Goal: Transaction & Acquisition: Obtain resource

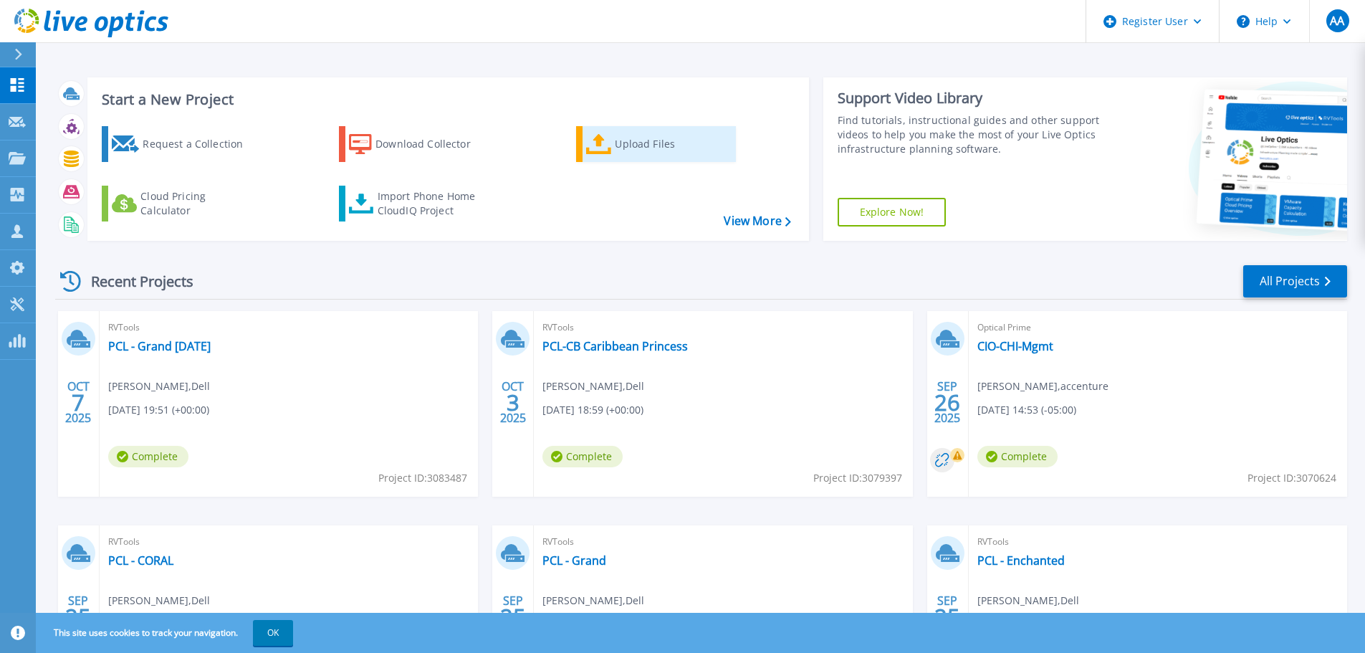
click at [649, 143] on div "Upload Files" at bounding box center [672, 144] width 115 height 29
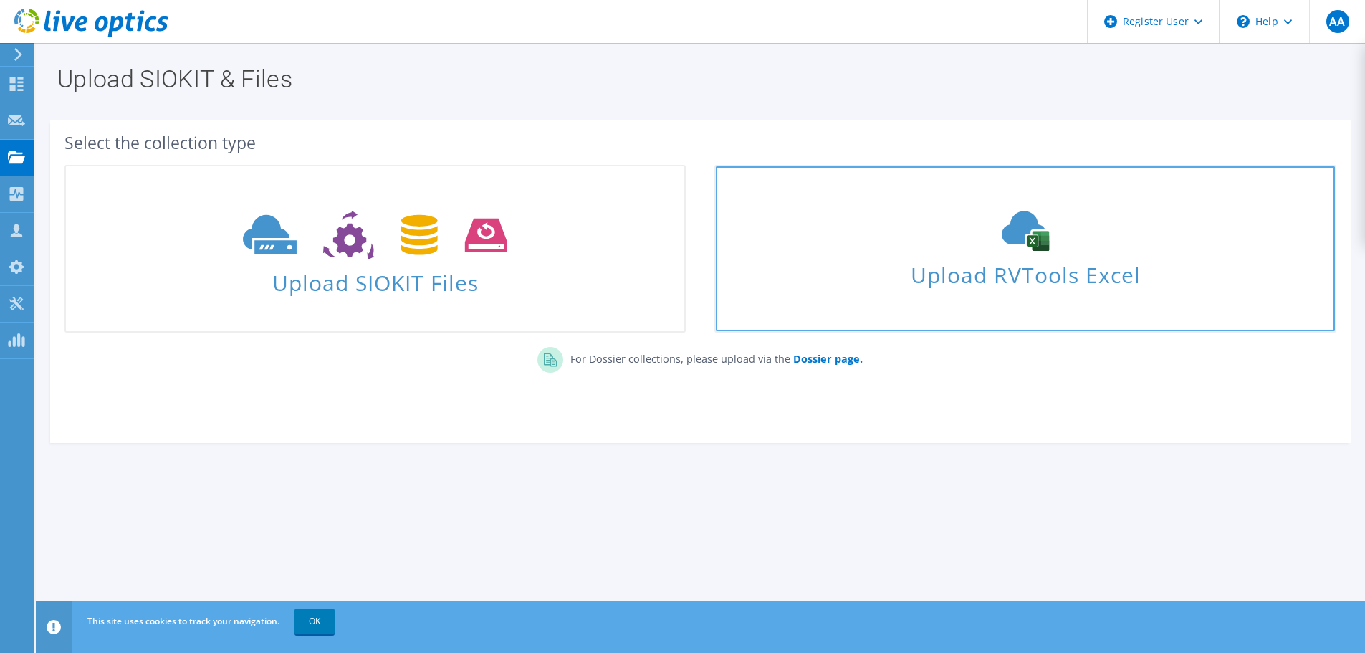
click at [866, 234] on div "Upload RVTools Excel" at bounding box center [1025, 249] width 618 height 76
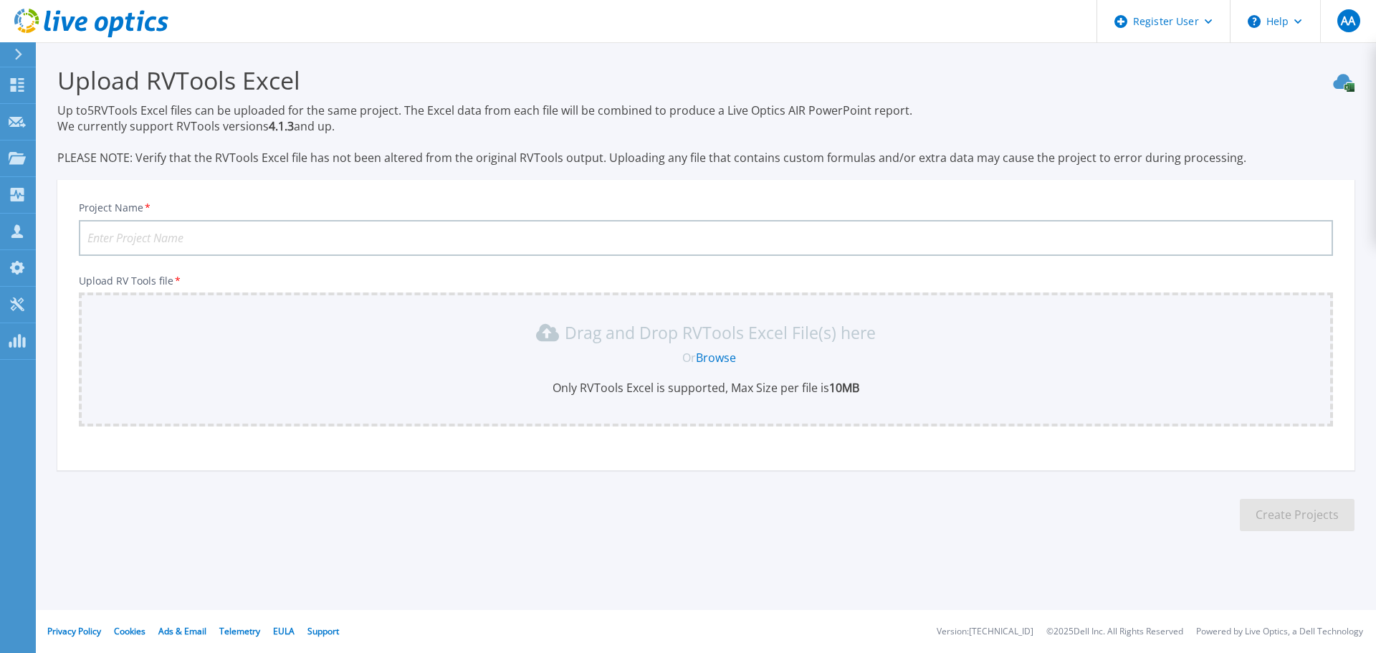
click at [218, 231] on input "Project Name *" at bounding box center [706, 238] width 1254 height 36
type input "Accenture - PCL - Sphere Star"
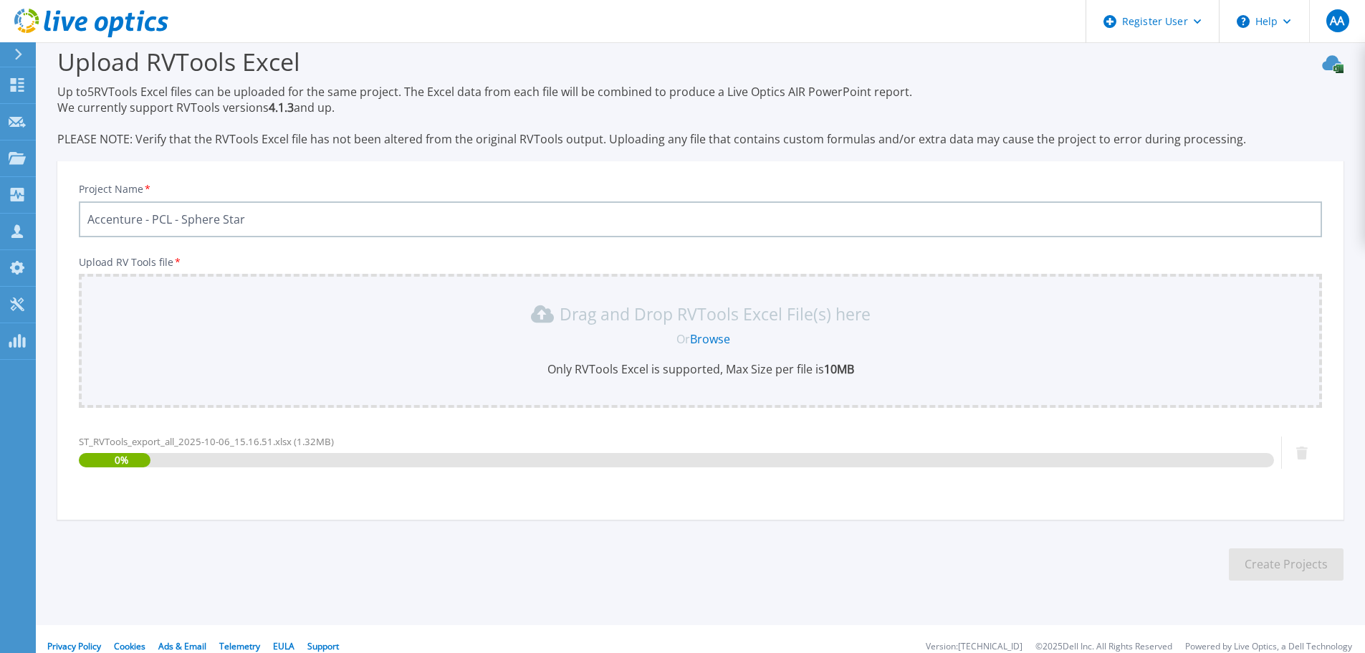
scroll to position [34, 0]
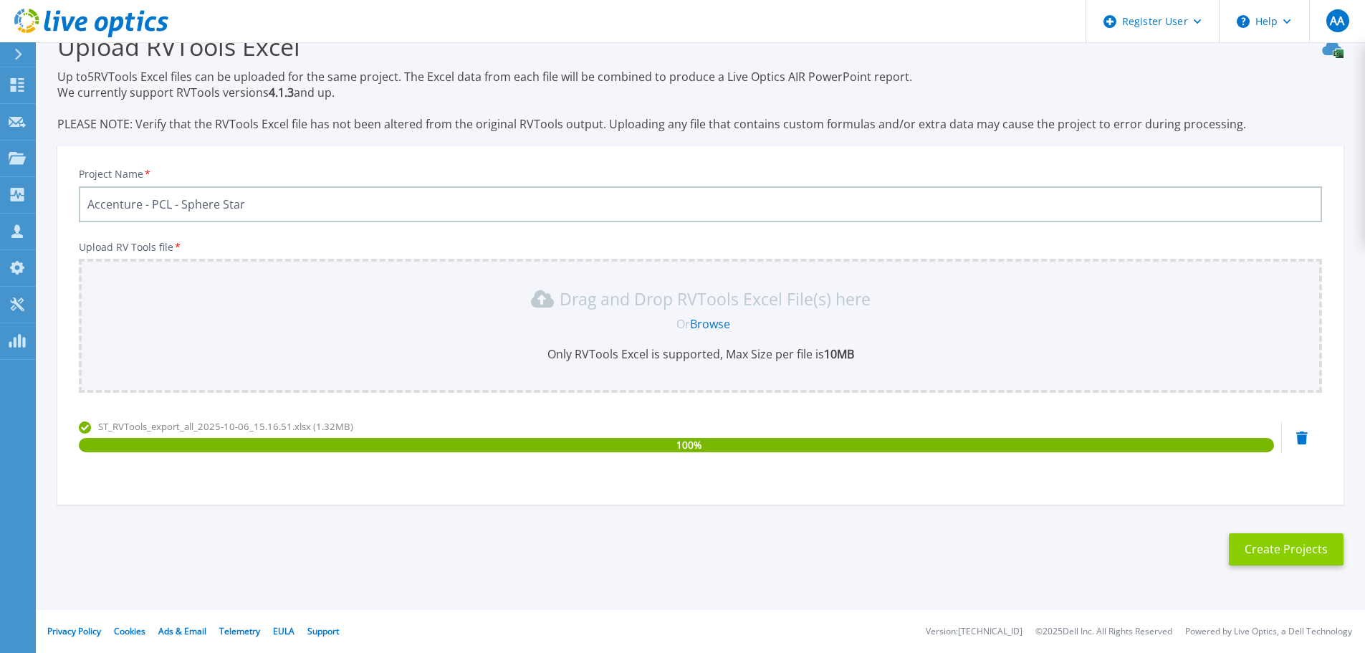
click at [1306, 552] on button "Create Projects" at bounding box center [1286, 549] width 115 height 32
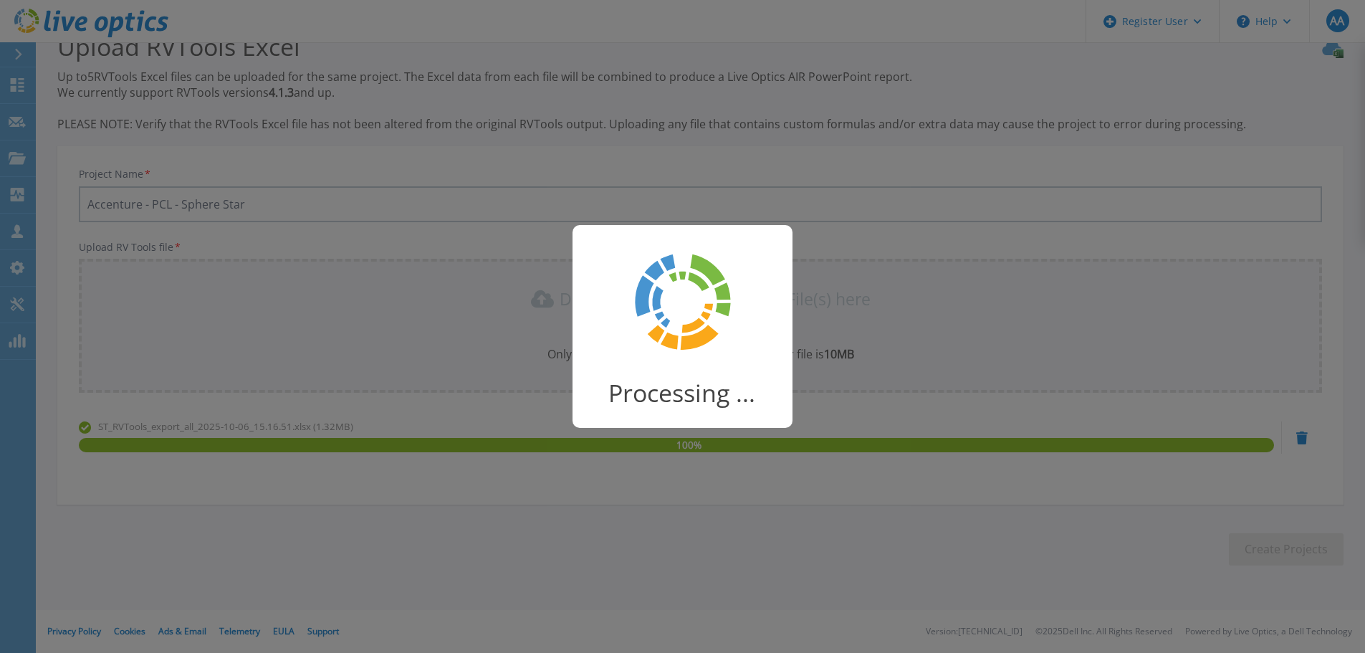
scroll to position [28, 0]
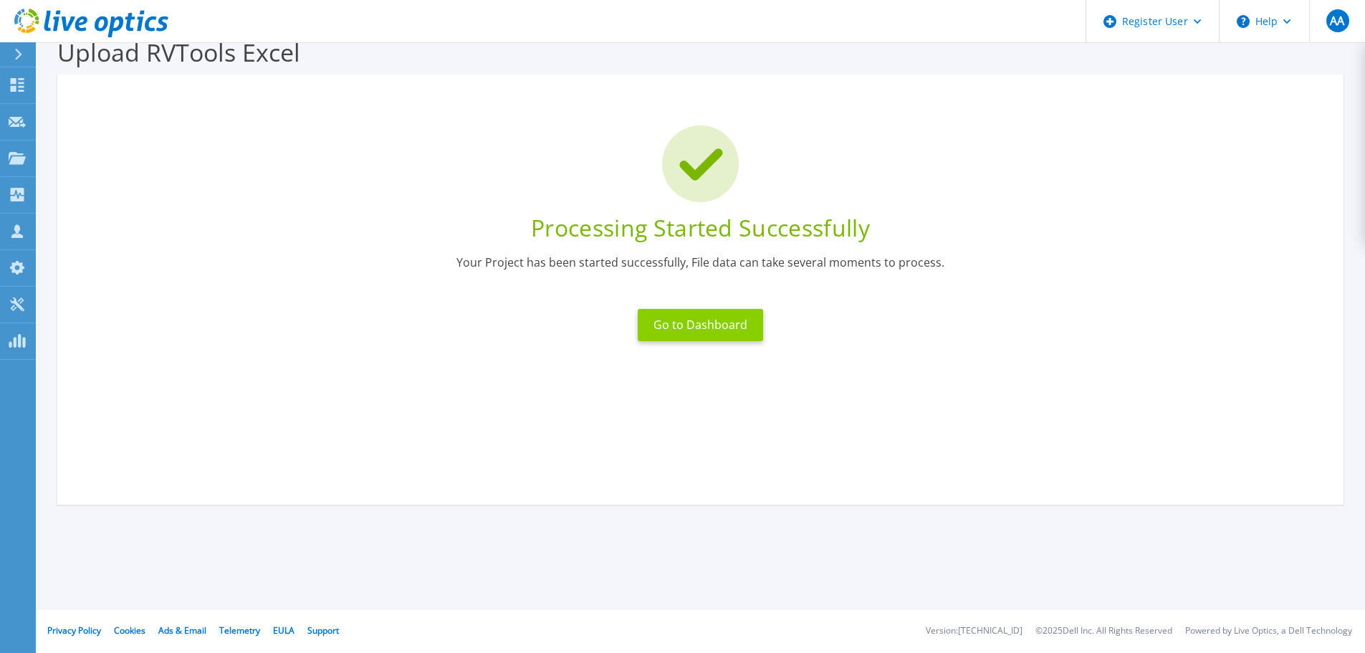
click at [714, 321] on button "Go to Dashboard" at bounding box center [700, 325] width 125 height 32
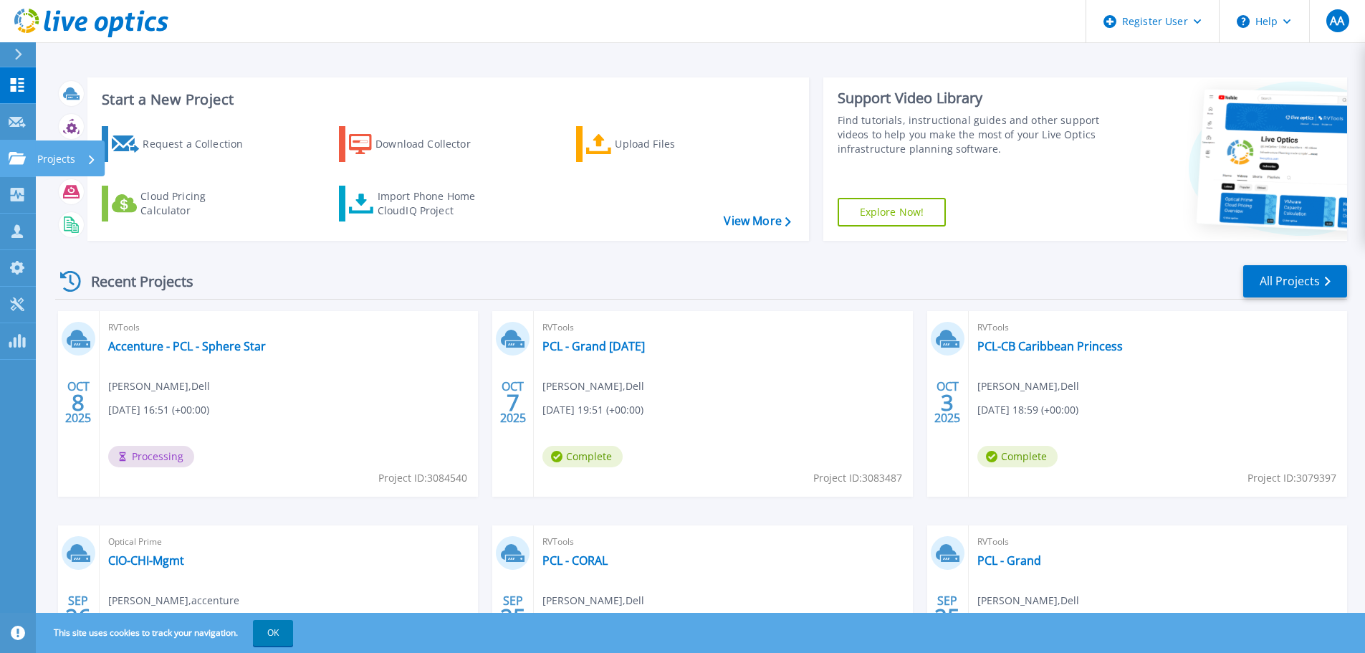
click at [10, 158] on icon at bounding box center [17, 158] width 17 height 12
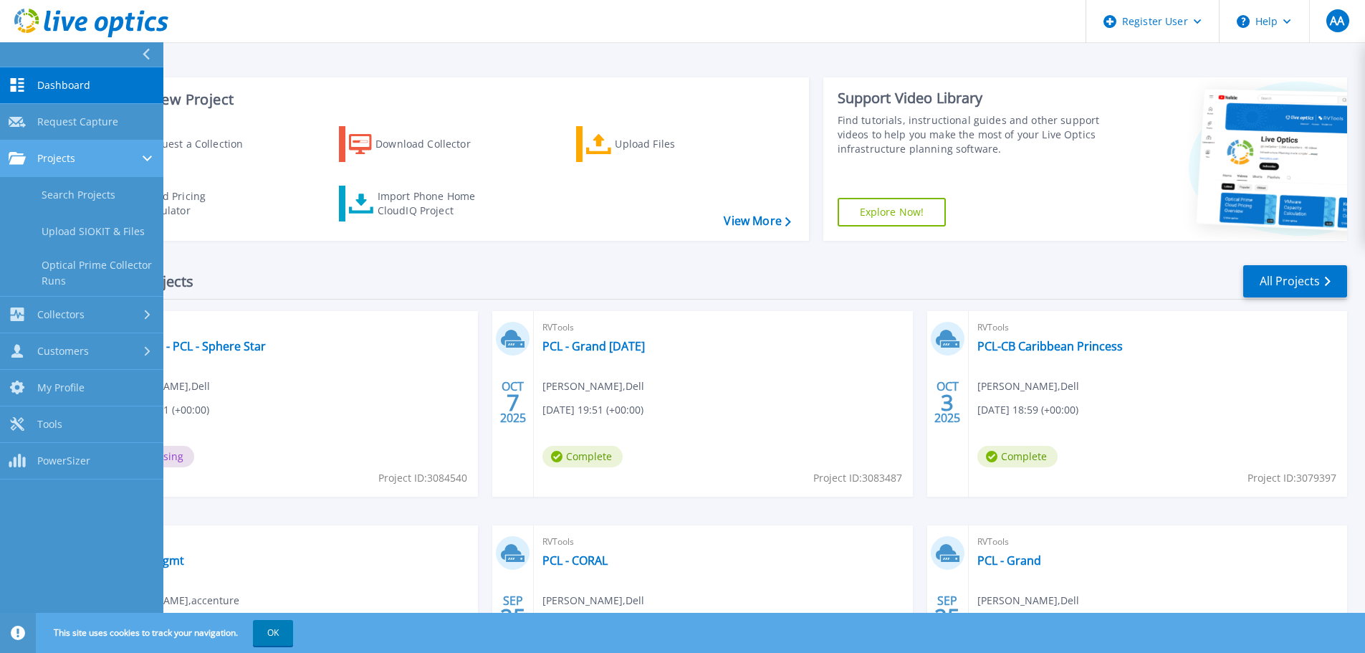
click at [18, 160] on icon at bounding box center [17, 158] width 17 height 12
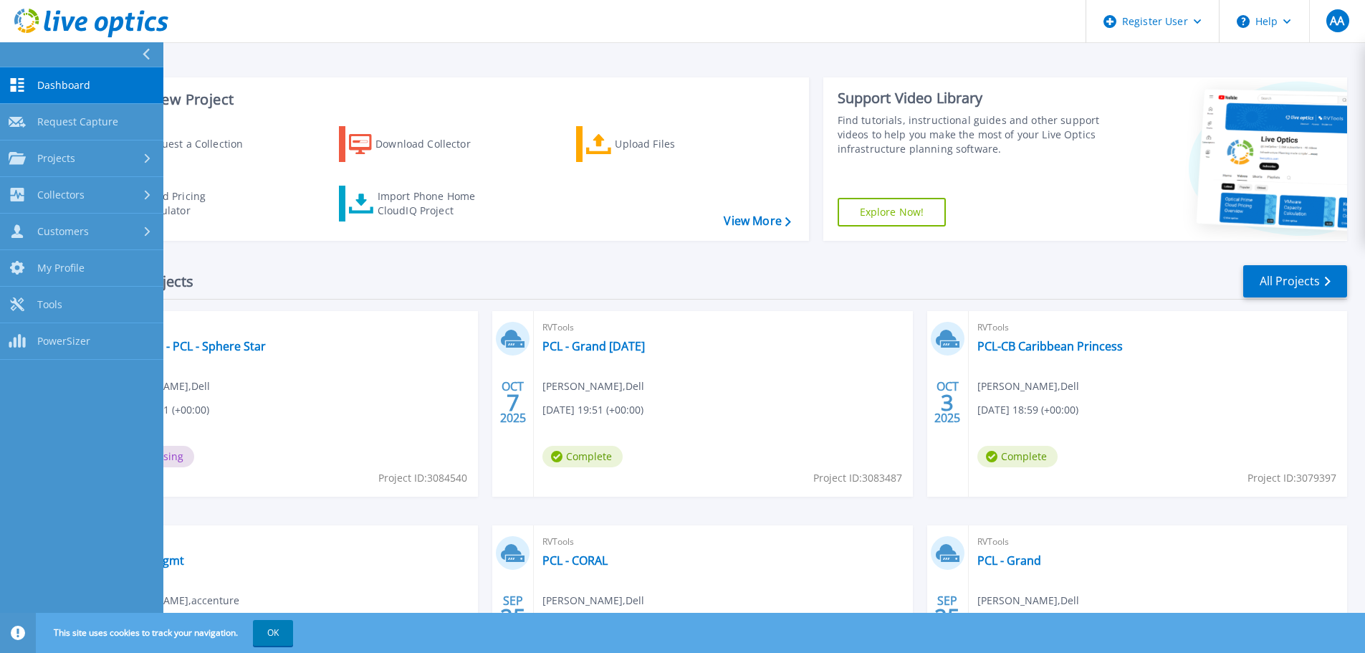
click at [353, 247] on div "Start a New Project Request a Collection Download Collector Upload Files Cloud …" at bounding box center [701, 159] width 1292 height 186
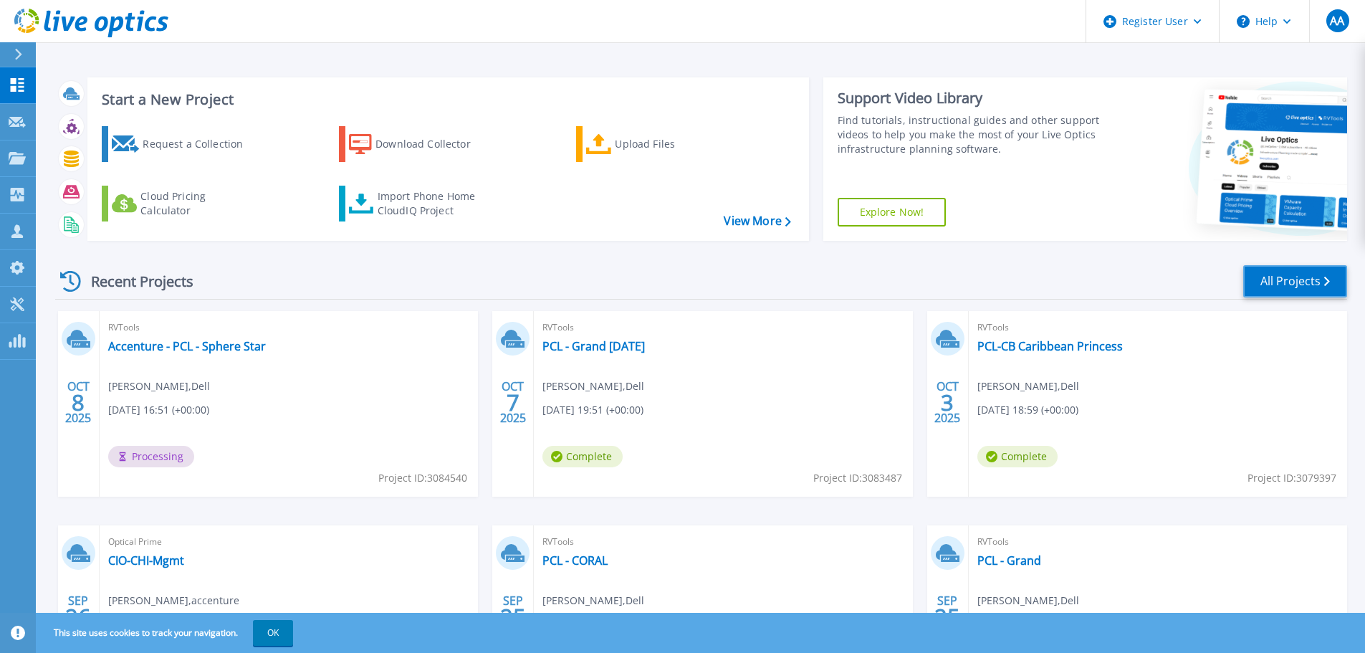
click at [1321, 276] on link "All Projects" at bounding box center [1295, 281] width 104 height 32
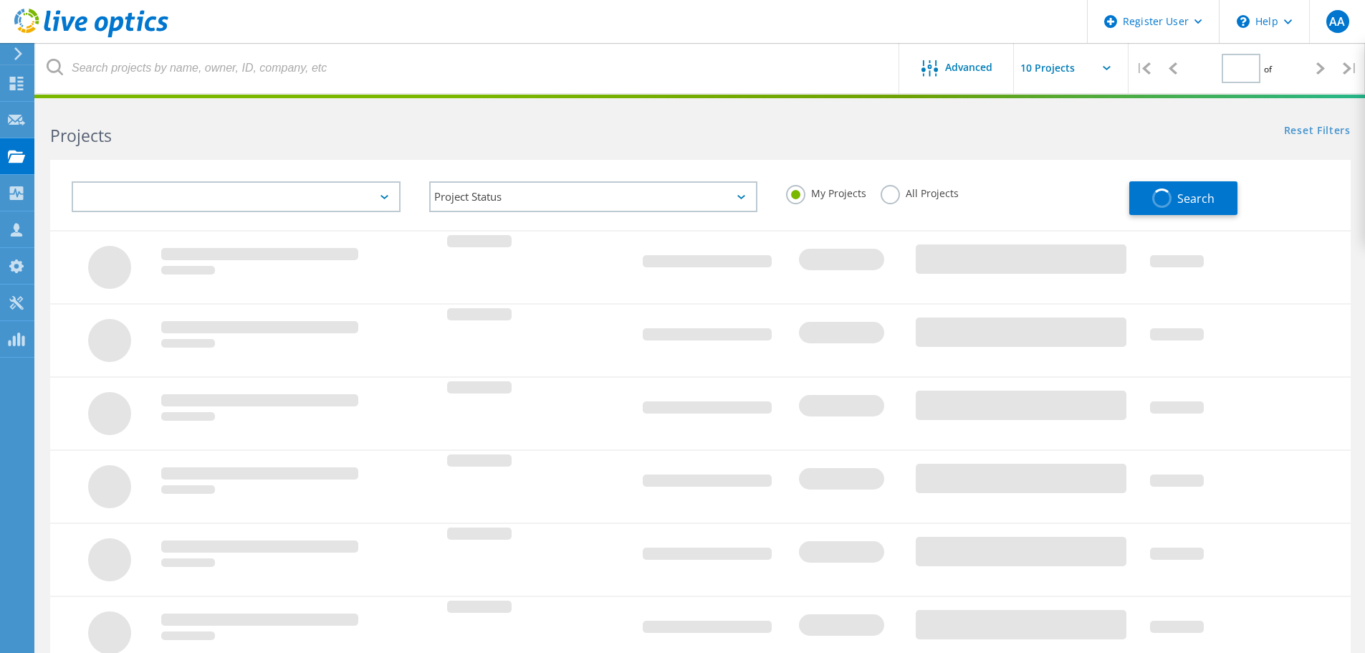
type input "1"
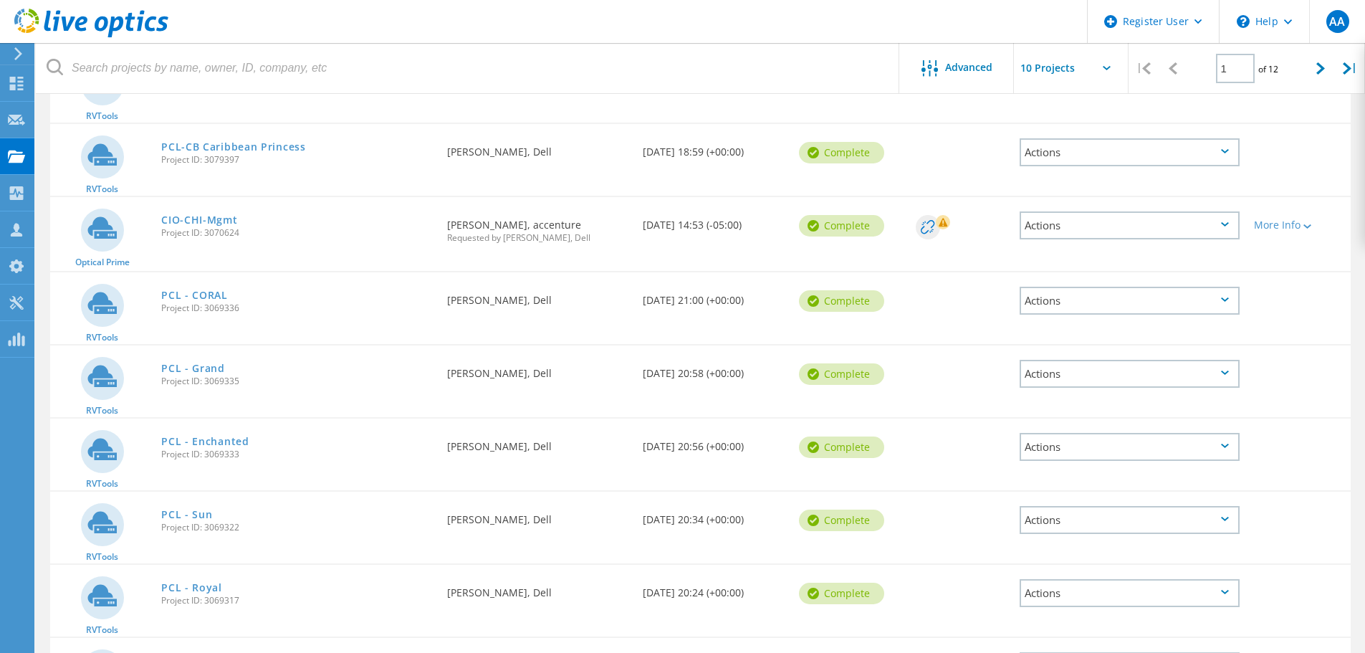
scroll to position [345, 0]
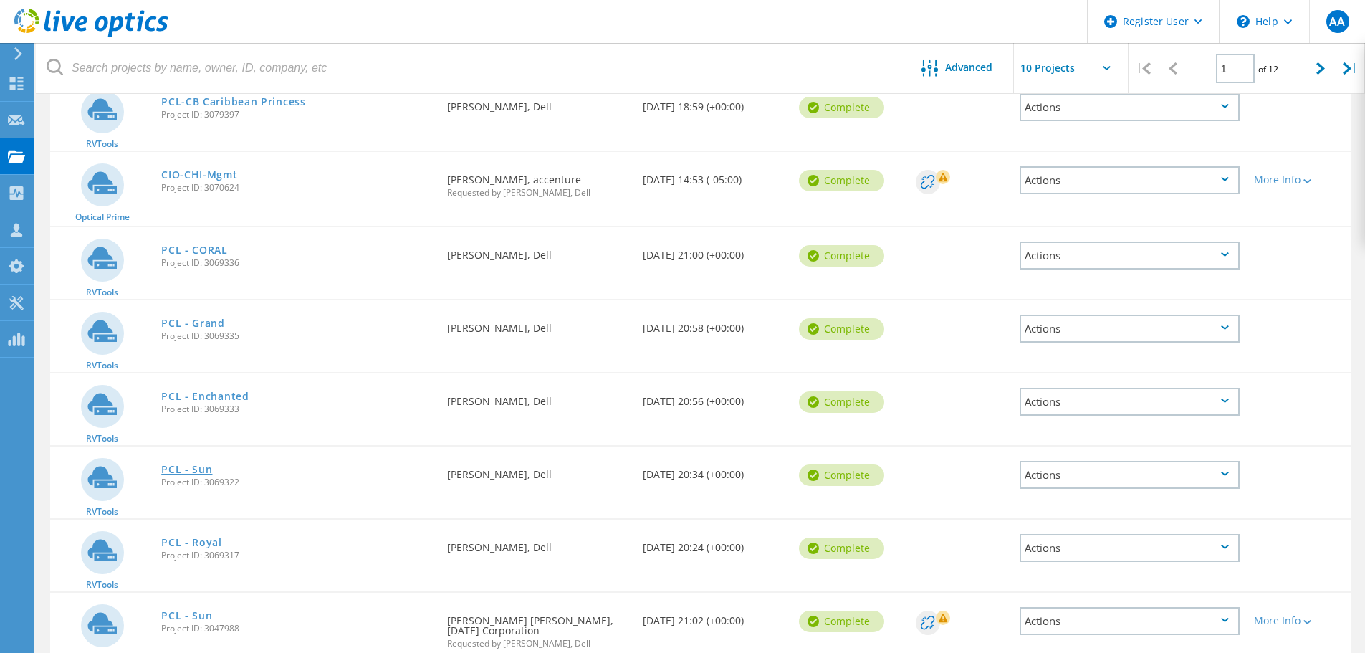
click at [200, 470] on link "PCL - Sun" at bounding box center [186, 469] width 51 height 10
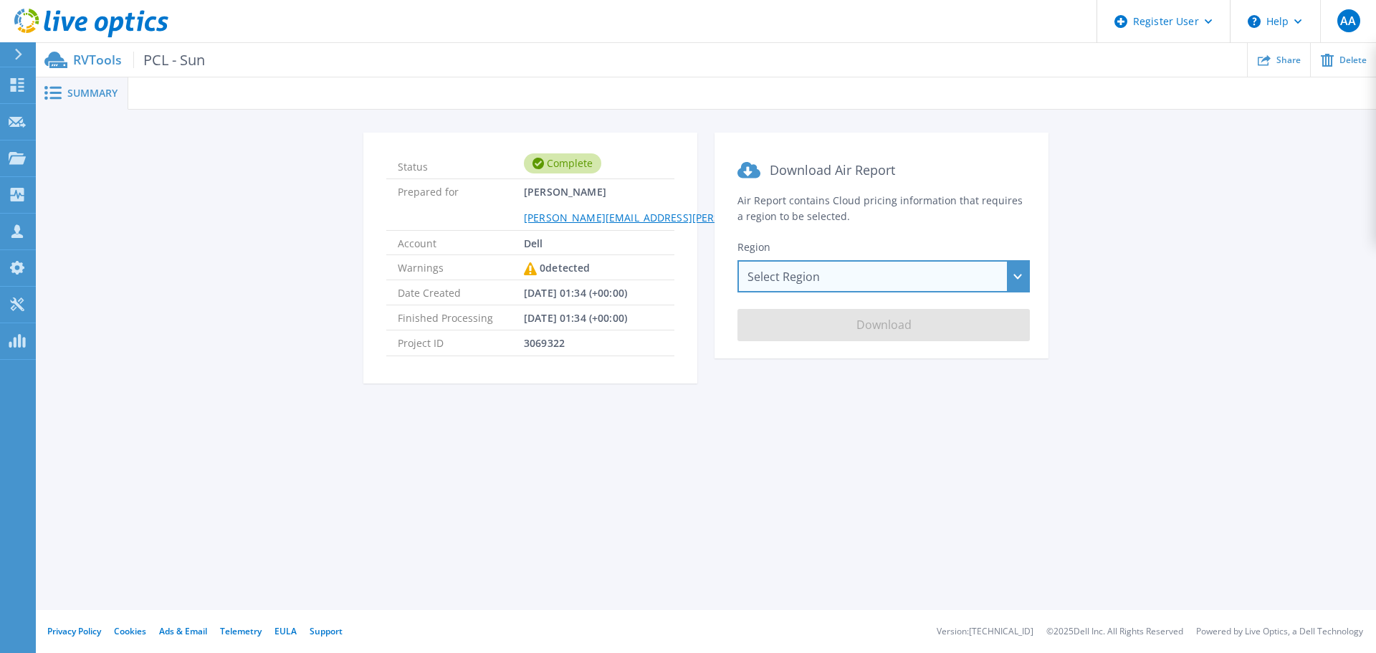
click at [969, 277] on div "Select Region Asia Pacific (Hong Kong) Asia Pacific (Mumbai) Asia Pacific (Seou…" at bounding box center [883, 276] width 292 height 32
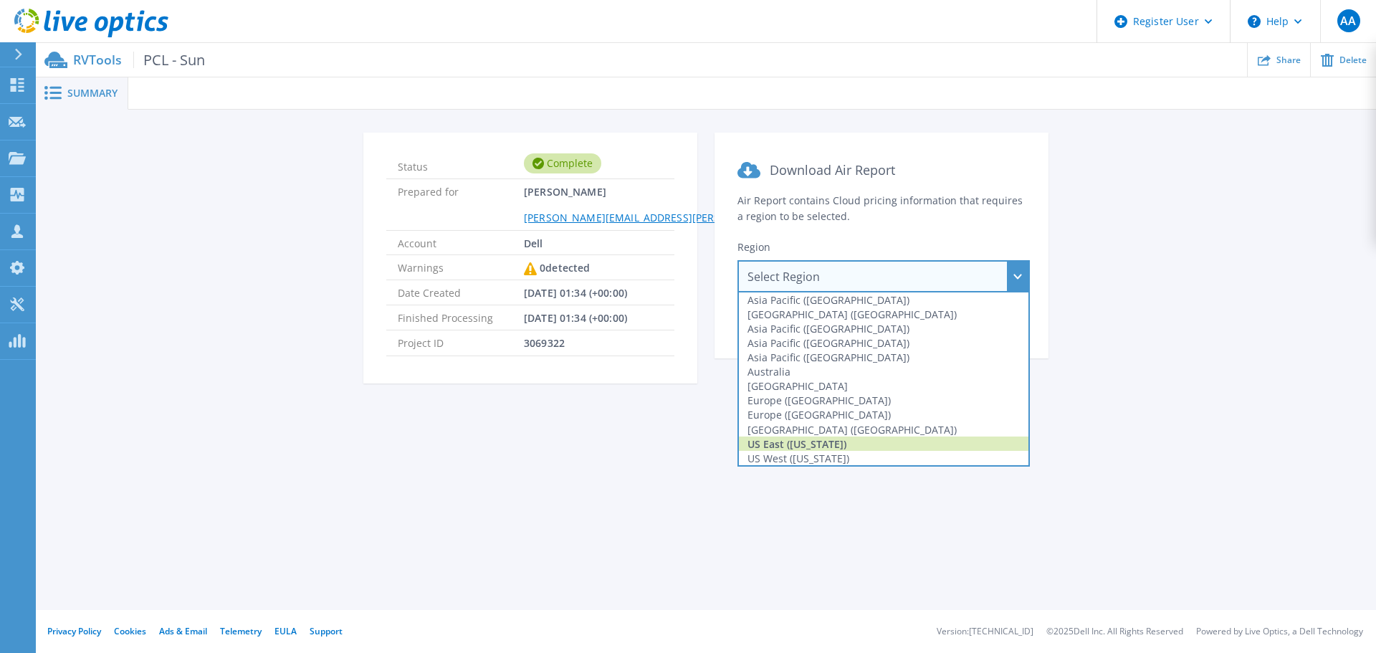
click at [934, 438] on div "US East (Virginia)" at bounding box center [884, 443] width 290 height 14
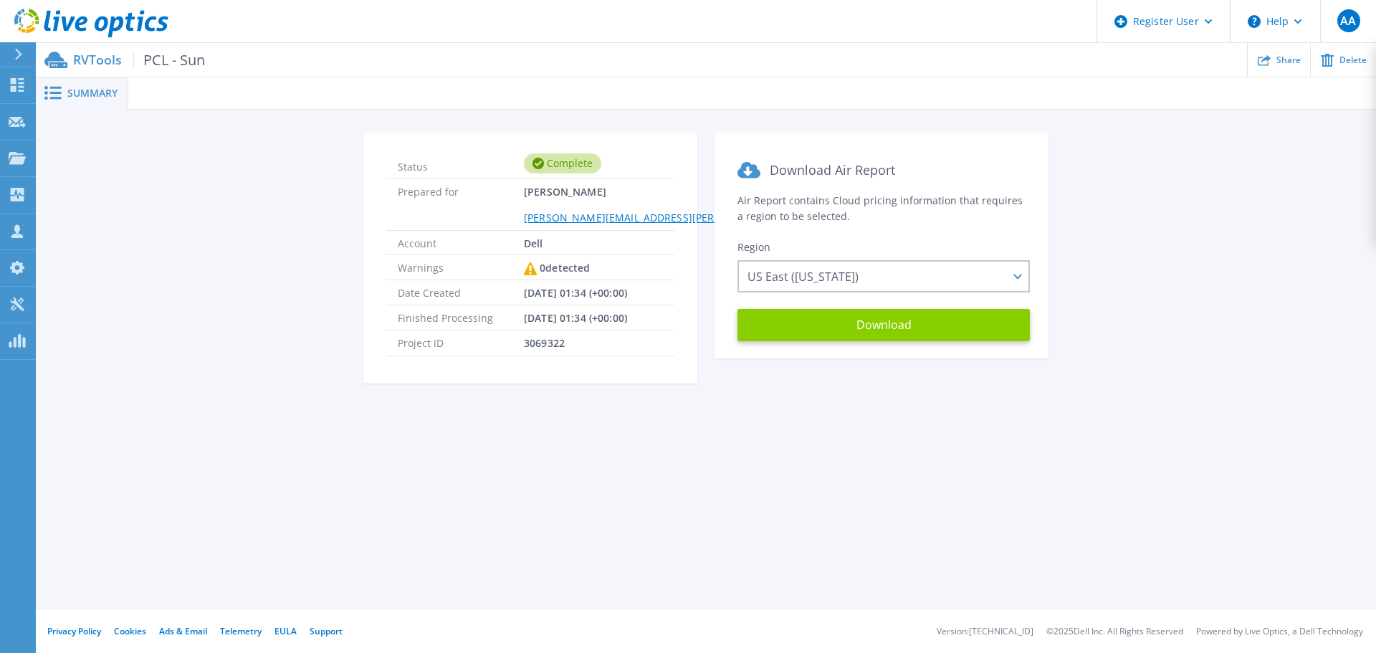
click at [861, 332] on button "Download" at bounding box center [883, 325] width 292 height 32
click at [588, 405] on div "Status Complete Prepared for Anthony Alberti Anthony.Alberti@dell.com Account D…" at bounding box center [706, 266] width 1340 height 312
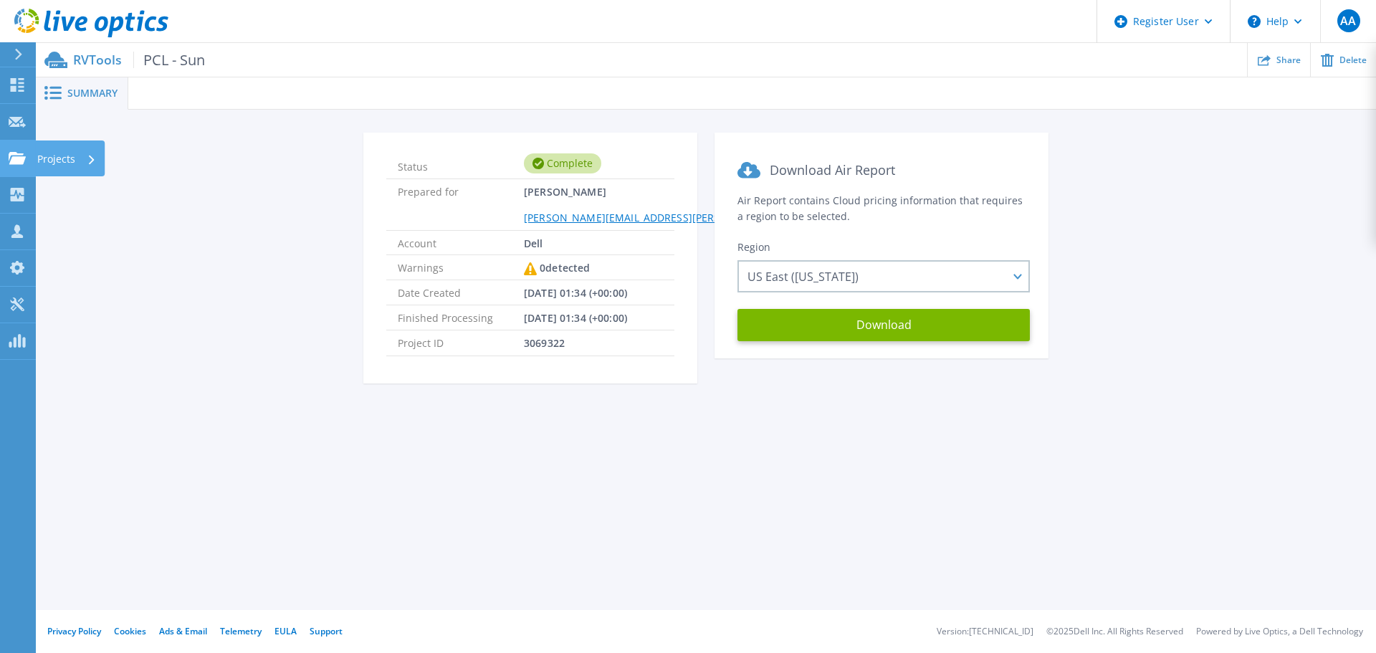
click at [27, 153] on div "Projects" at bounding box center [42, 158] width 67 height 13
click at [317, 185] on div "Status Complete Prepared for Anthony Alberti Anthony.Alberti@dell.com Account D…" at bounding box center [705, 267] width 1297 height 268
click at [102, 62] on p "RVTools PCL - Sun" at bounding box center [139, 60] width 132 height 16
click at [100, 23] on icon at bounding box center [91, 23] width 154 height 29
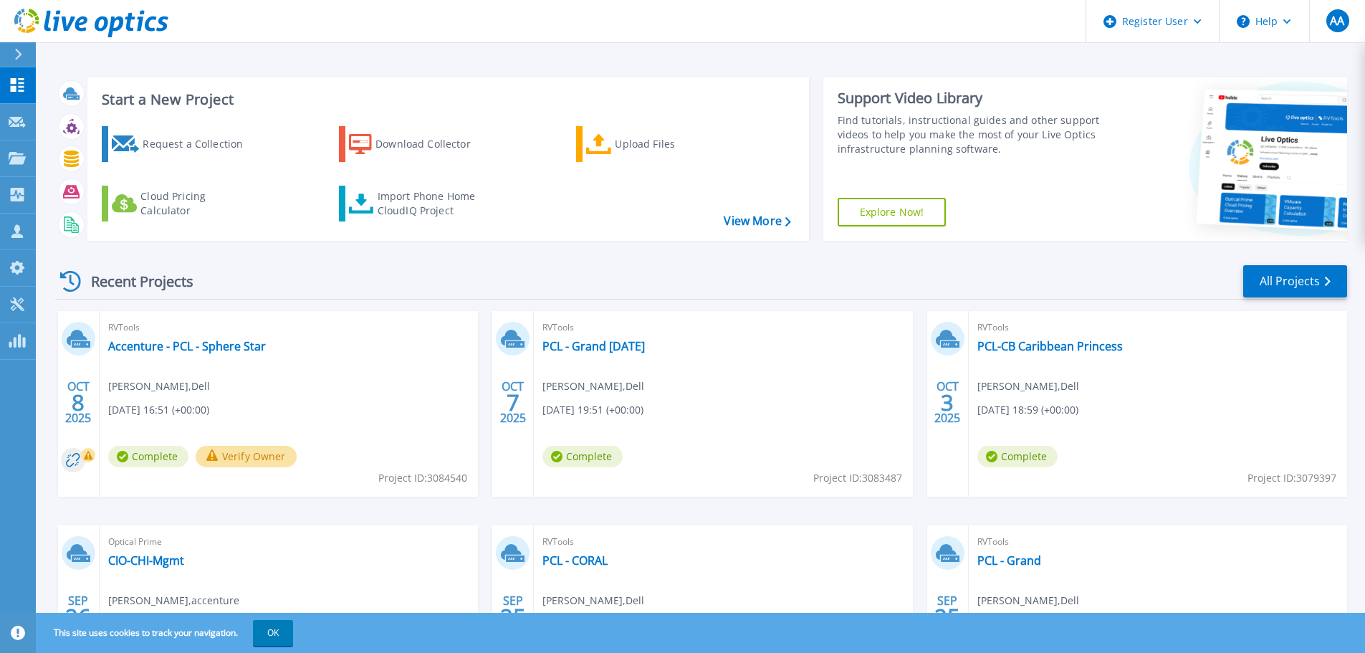
click at [259, 452] on button "Verify Owner" at bounding box center [246, 456] width 101 height 21
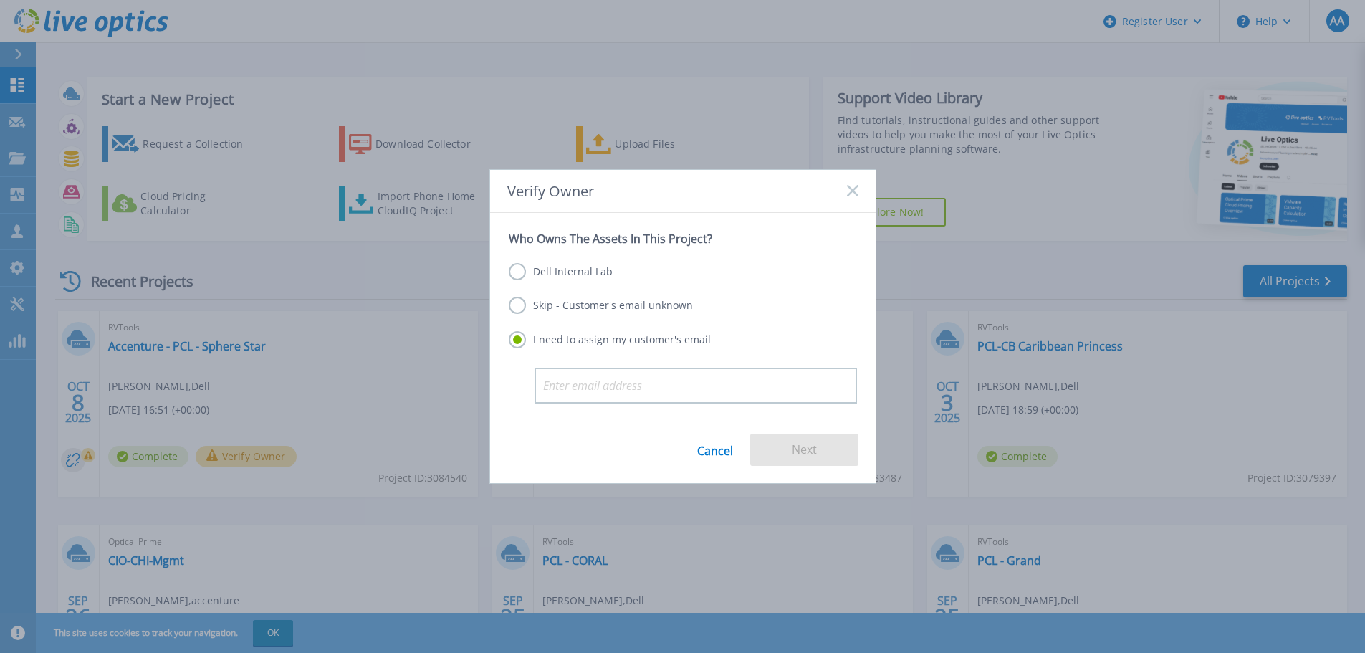
click at [554, 267] on label "Dell Internal Lab" at bounding box center [561, 271] width 104 height 17
click at [0, 0] on input "Dell Internal Lab" at bounding box center [0, 0] width 0 height 0
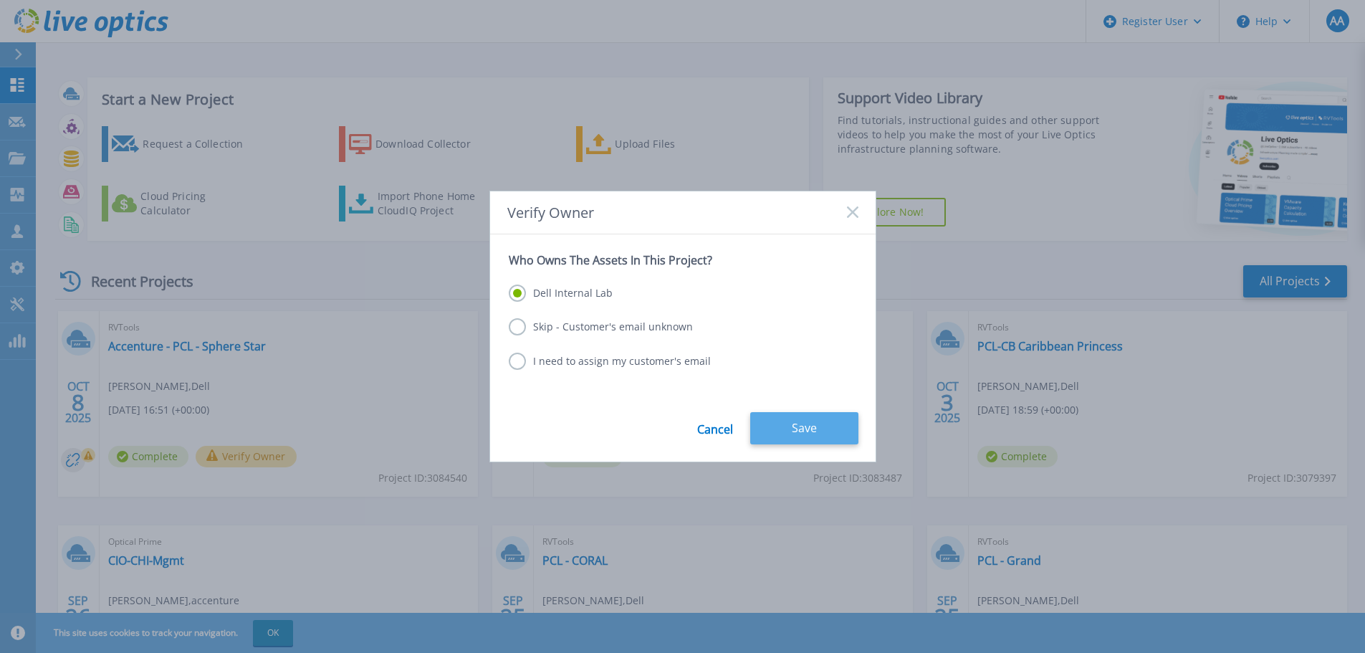
click at [766, 416] on button "Save" at bounding box center [804, 428] width 108 height 32
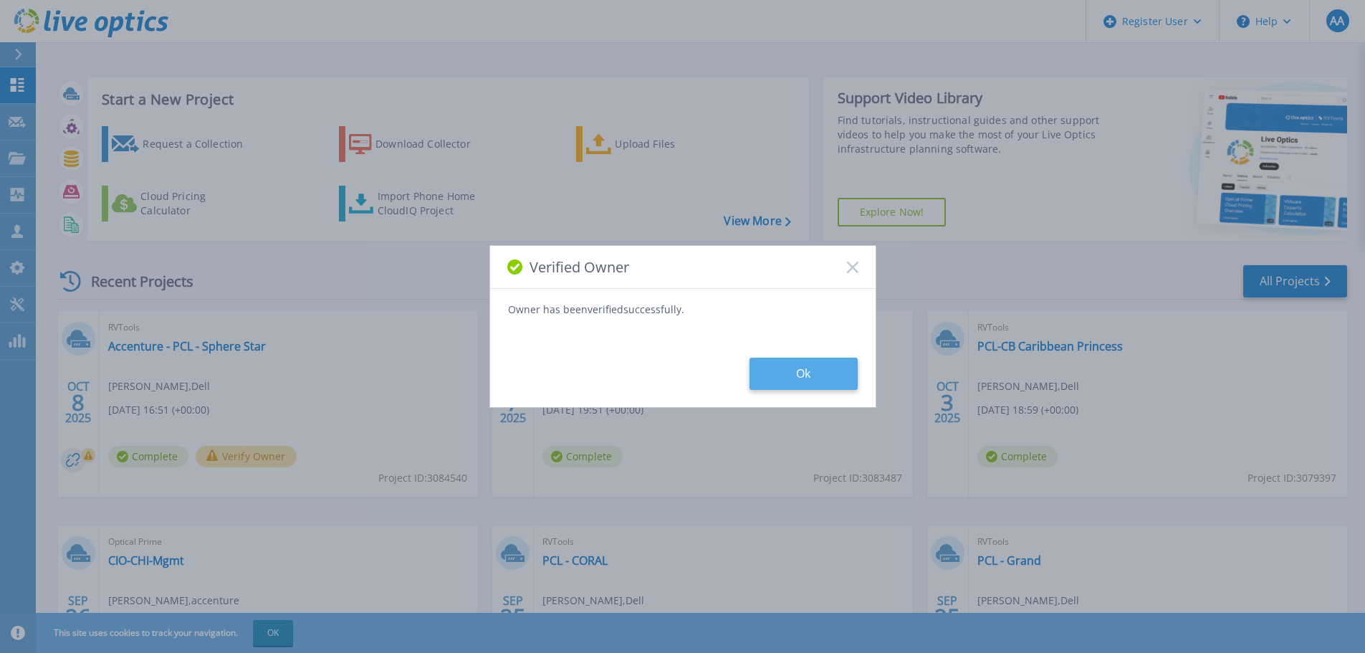
click at [760, 372] on button "Ok" at bounding box center [804, 374] width 108 height 32
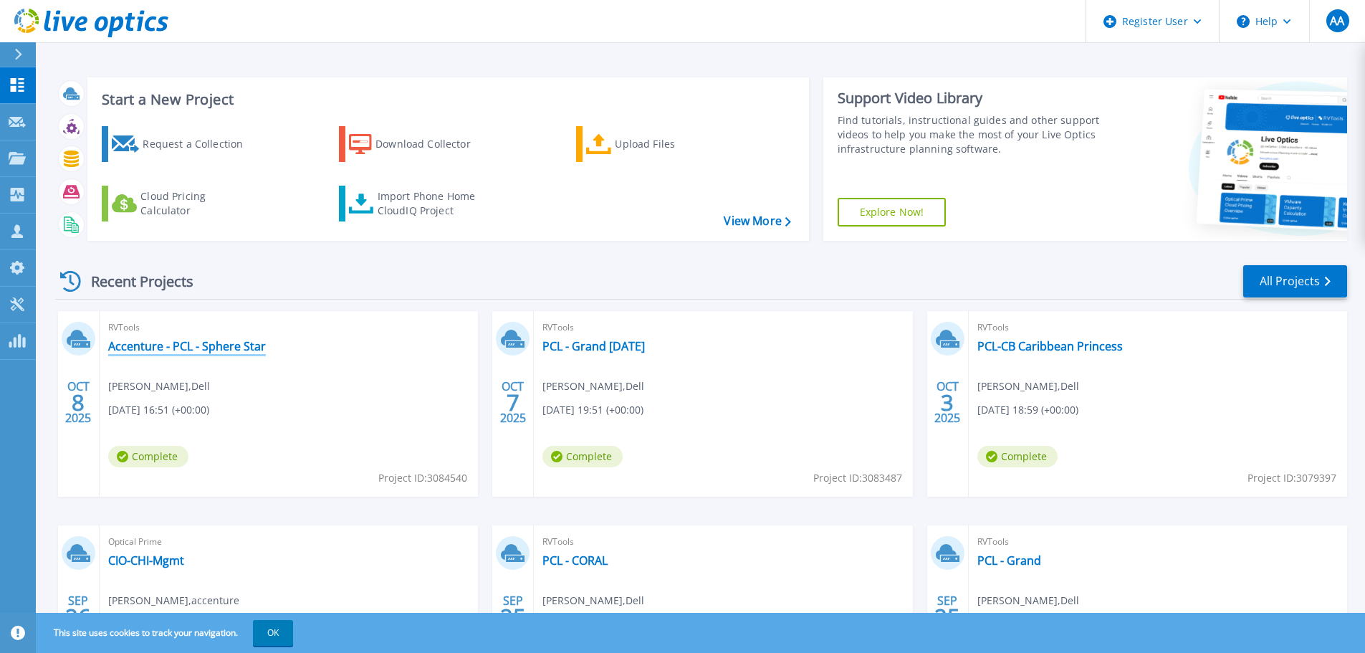
click at [224, 350] on link "Accenture - PCL - Sphere Star" at bounding box center [187, 346] width 158 height 14
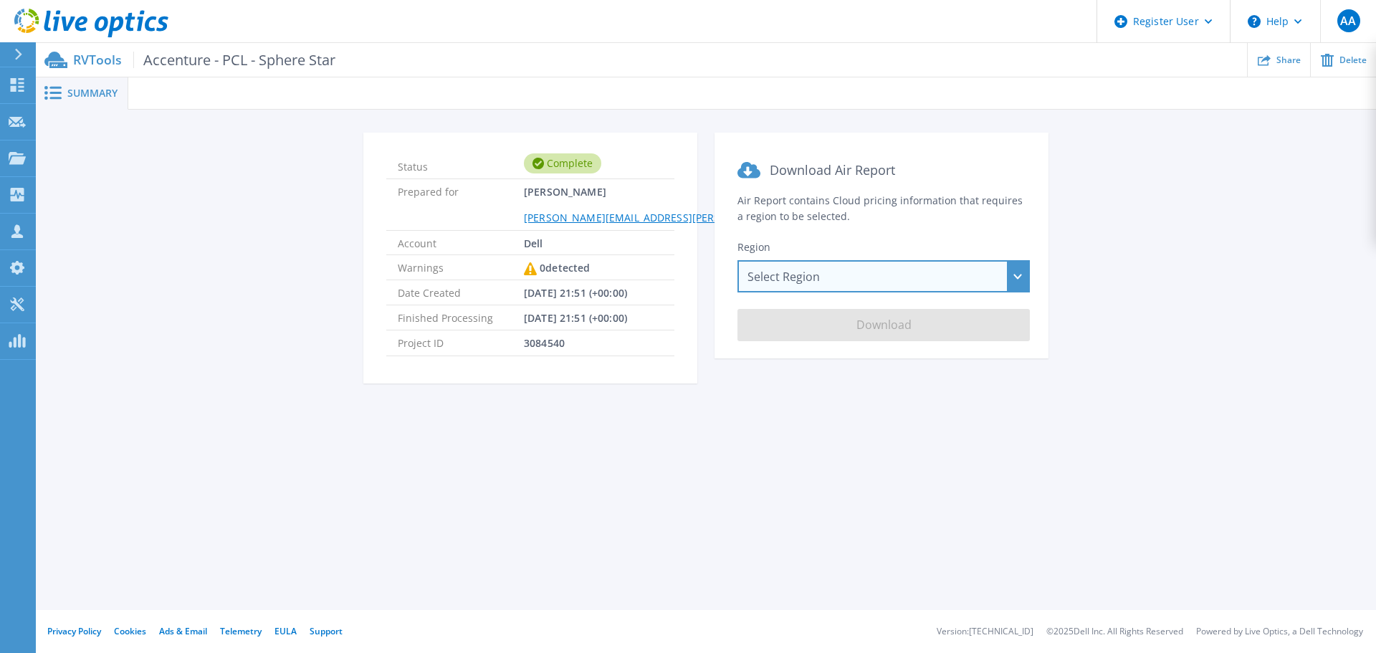
click at [1021, 271] on div "Select Region [GEOGRAPHIC_DATA] ([GEOGRAPHIC_DATA]) [GEOGRAPHIC_DATA] ([GEOGRAP…" at bounding box center [883, 276] width 292 height 32
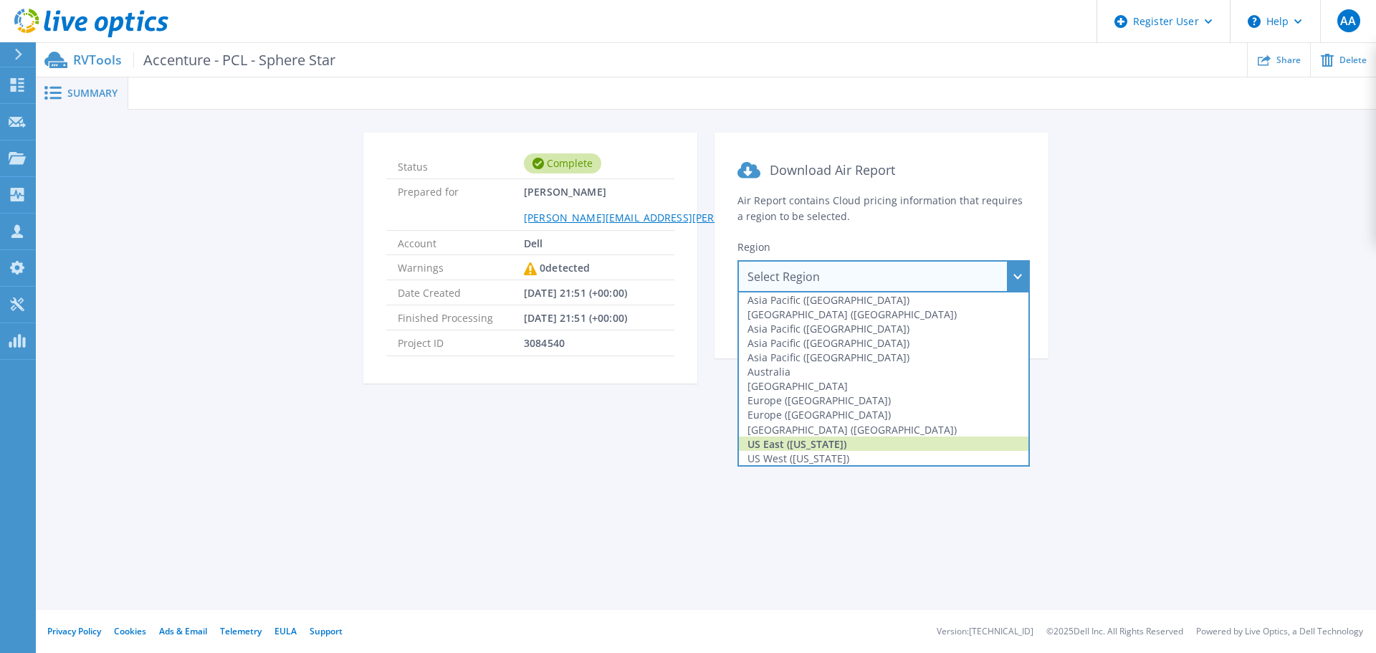
click at [848, 444] on div "US East ([US_STATE])" at bounding box center [884, 443] width 290 height 14
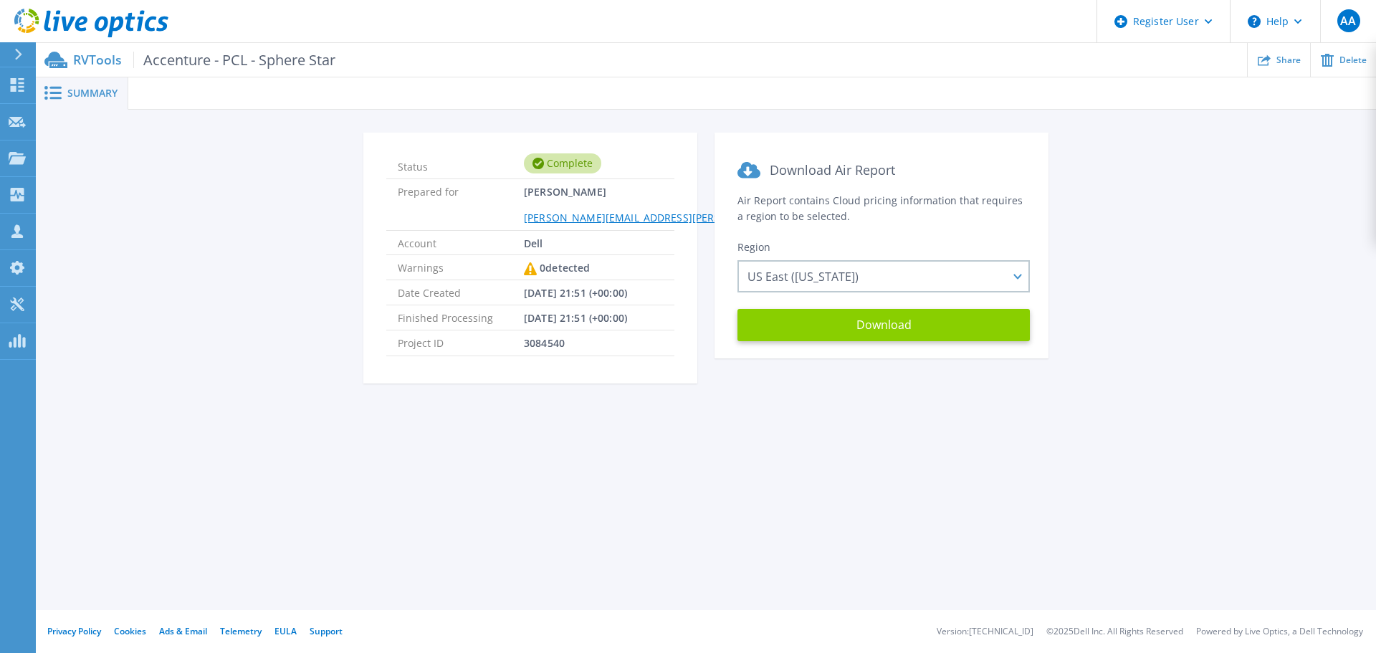
click at [879, 332] on button "Download" at bounding box center [883, 325] width 292 height 32
click at [437, 530] on div "Summary Status Complete Prepared for [PERSON_NAME] [PERSON_NAME][EMAIL_ADDRESS]…" at bounding box center [706, 305] width 1340 height 610
click at [138, 336] on div "Status Complete Prepared for [PERSON_NAME] [PERSON_NAME][EMAIL_ADDRESS][PERSON_…" at bounding box center [705, 267] width 1297 height 268
